Goal: Find specific page/section: Find specific page/section

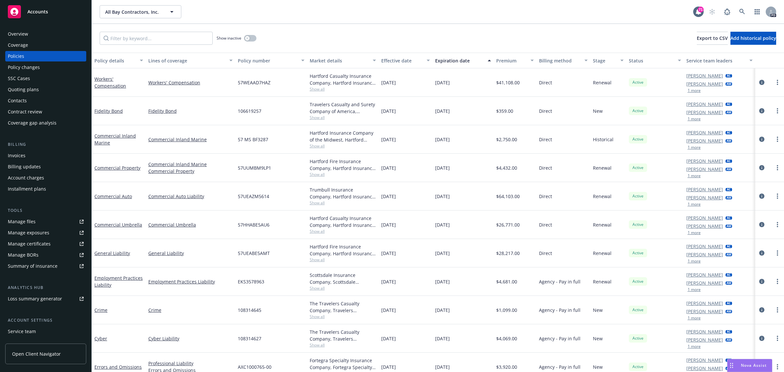
click at [41, 10] on span "Accounts" at bounding box center [37, 11] width 21 height 5
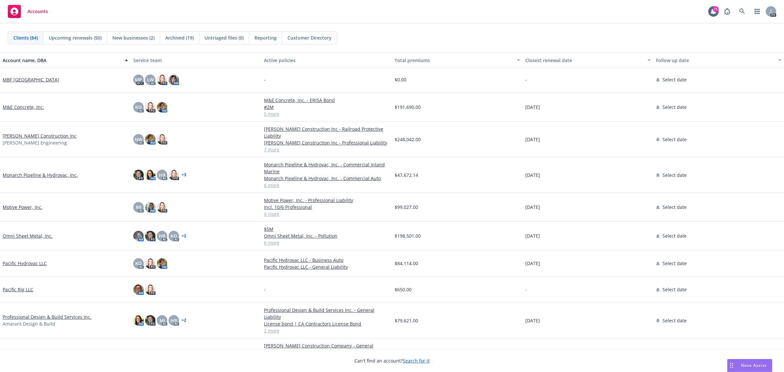
scroll to position [1185, 0]
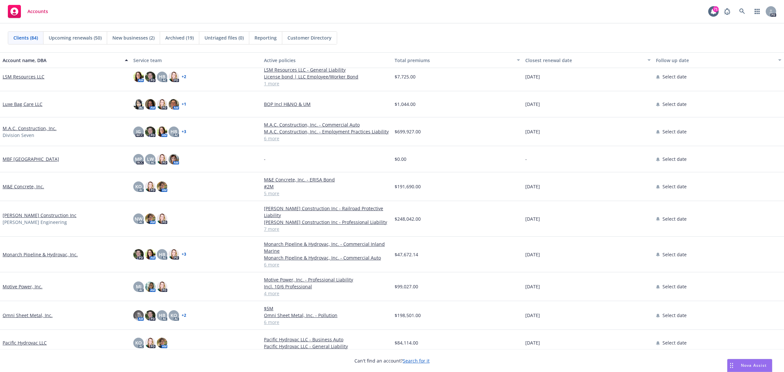
click at [16, 127] on link "M.A.C. Construction, Inc." at bounding box center [30, 128] width 54 height 7
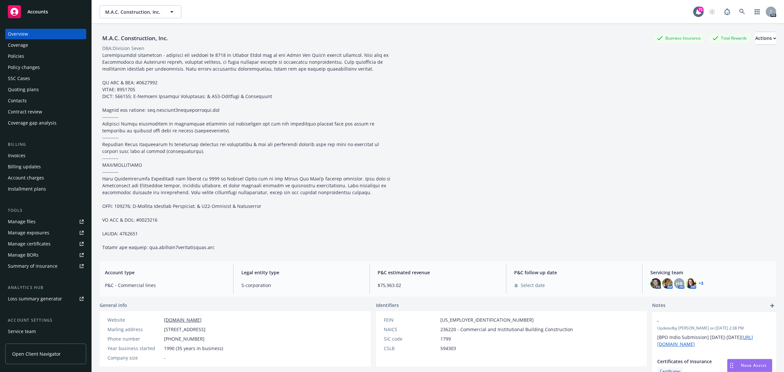
click at [19, 54] on div "Policies" at bounding box center [16, 56] width 16 height 10
